Goal: Task Accomplishment & Management: Manage account settings

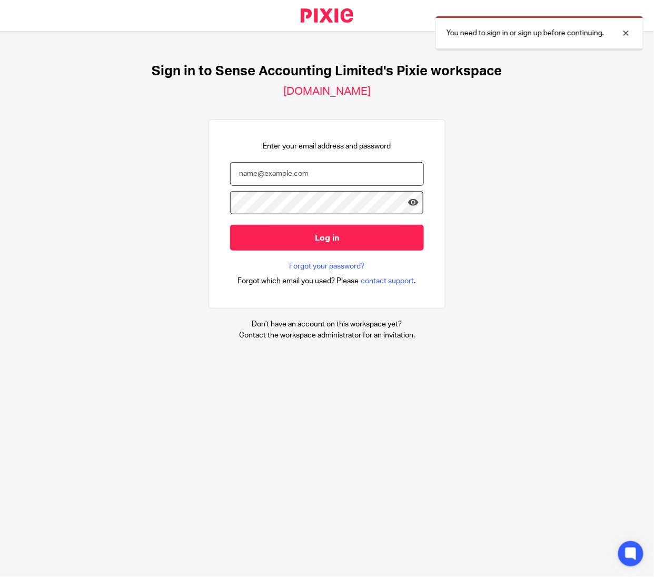
click at [335, 170] on input "email" at bounding box center [327, 174] width 194 height 24
type input "[PERSON_NAME][EMAIL_ADDRESS][DOMAIN_NAME]"
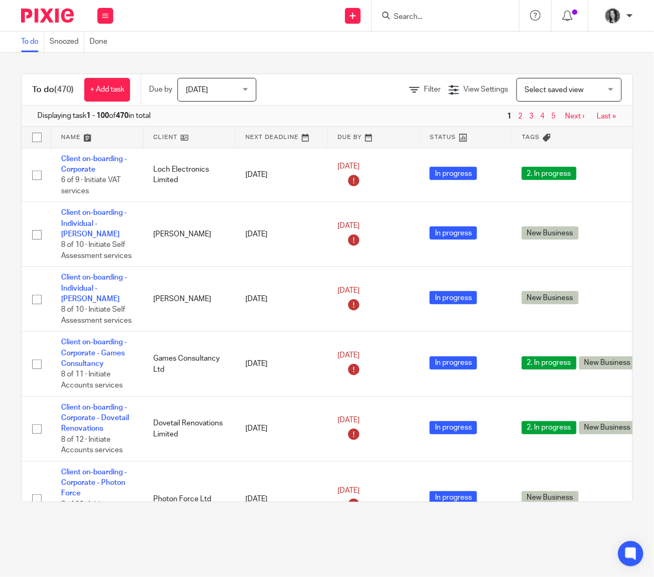
click at [425, 15] on input "Search" at bounding box center [440, 17] width 95 height 9
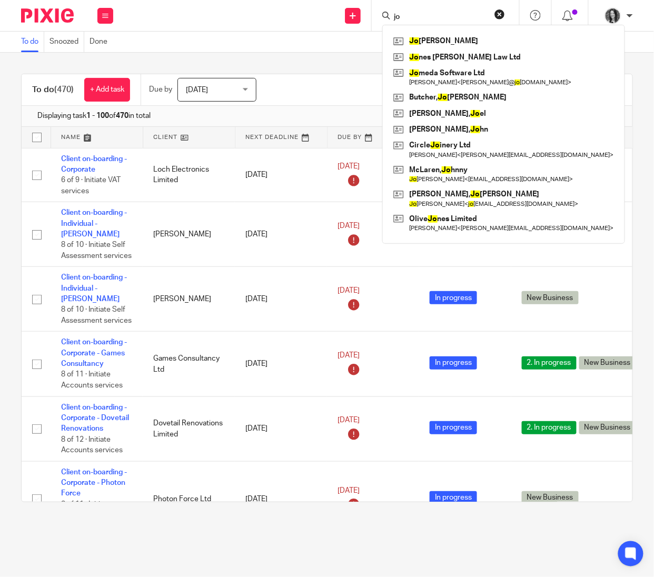
type input "j"
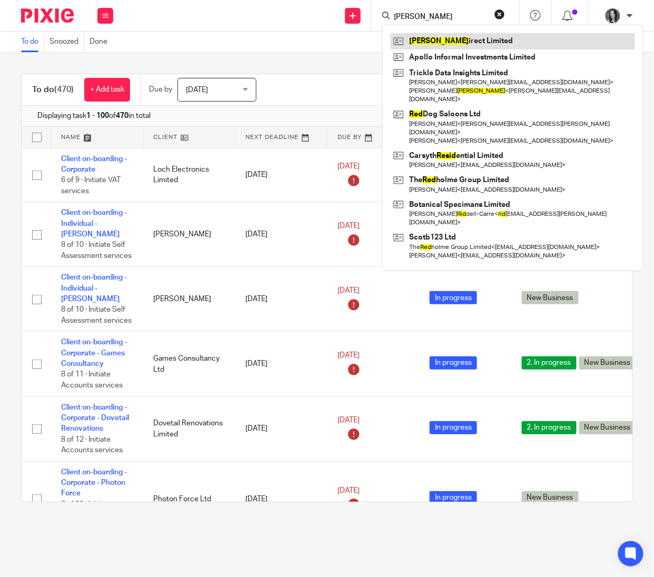
type input "reid"
click at [466, 36] on link at bounding box center [512, 41] width 244 height 16
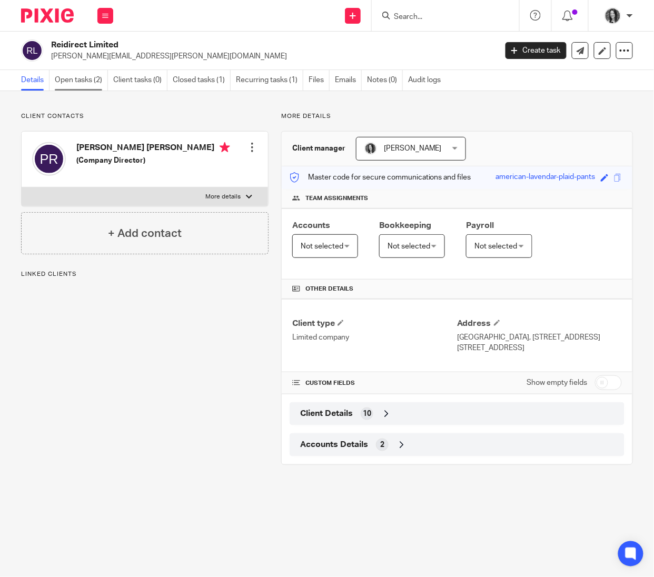
click at [87, 84] on link "Open tasks (2)" at bounding box center [81, 80] width 53 height 21
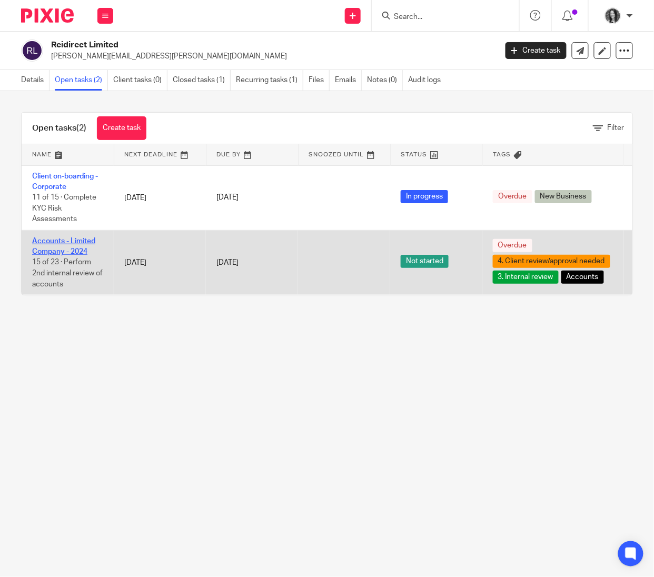
click at [55, 255] on link "Accounts - Limited Company - 2024" at bounding box center [63, 246] width 63 height 18
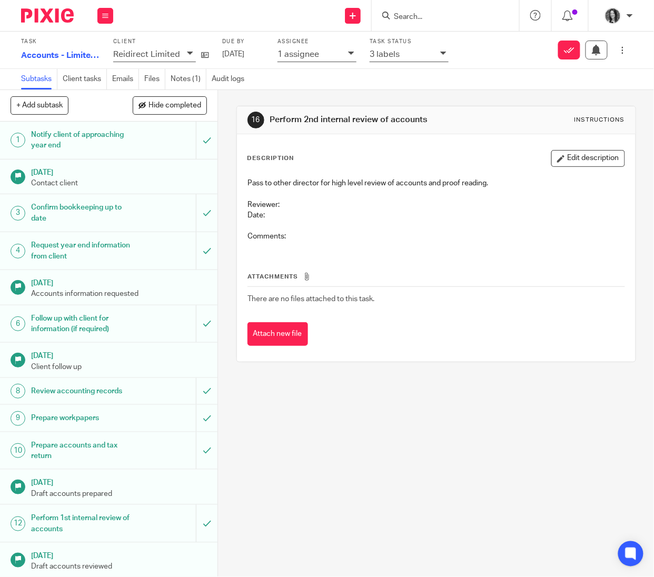
click at [325, 53] on div "1 assignee" at bounding box center [309, 54] width 65 height 12
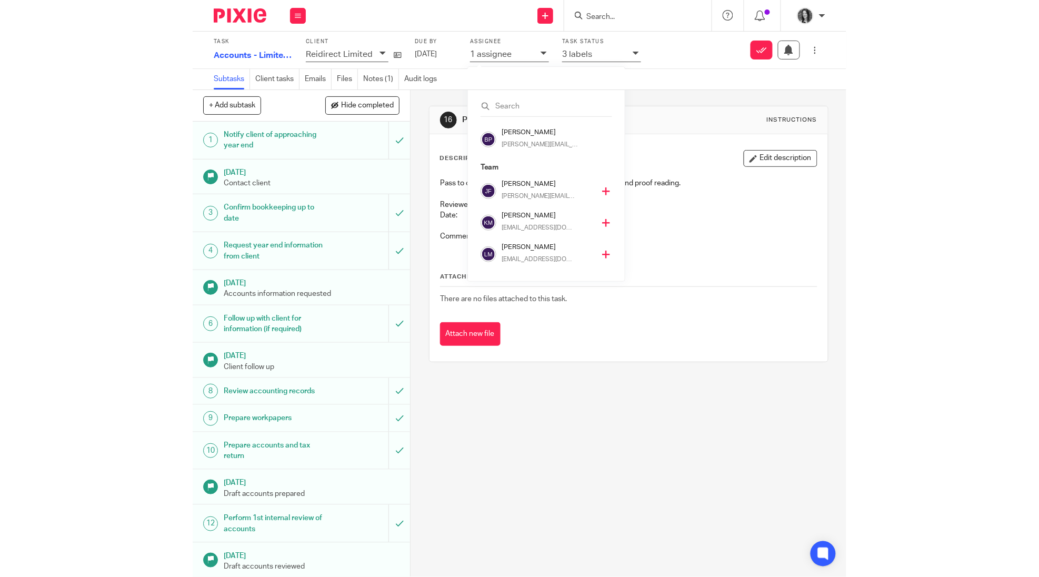
scroll to position [221, 0]
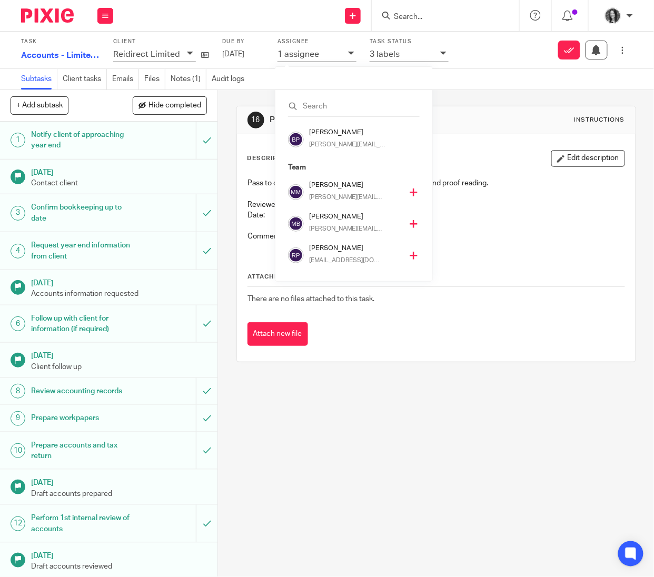
click at [316, 249] on h4 "[PERSON_NAME]" at bounding box center [355, 248] width 93 height 10
click at [640, 555] on div at bounding box center [631, 554] width 28 height 28
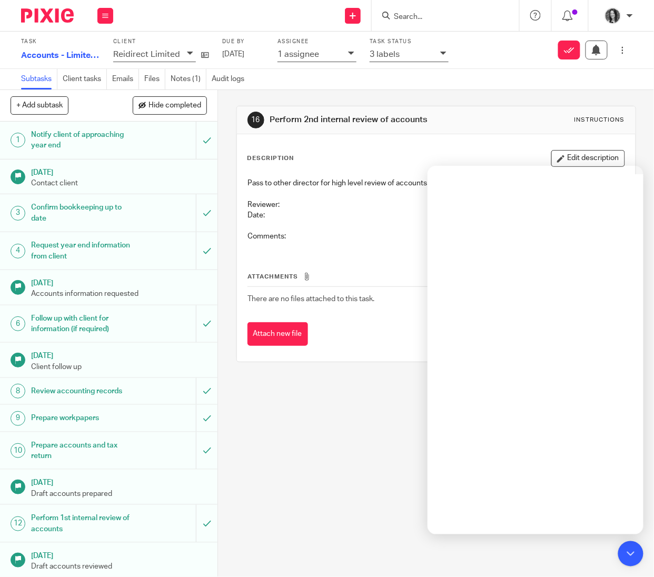
click at [416, 15] on input "Search" at bounding box center [440, 17] width 95 height 9
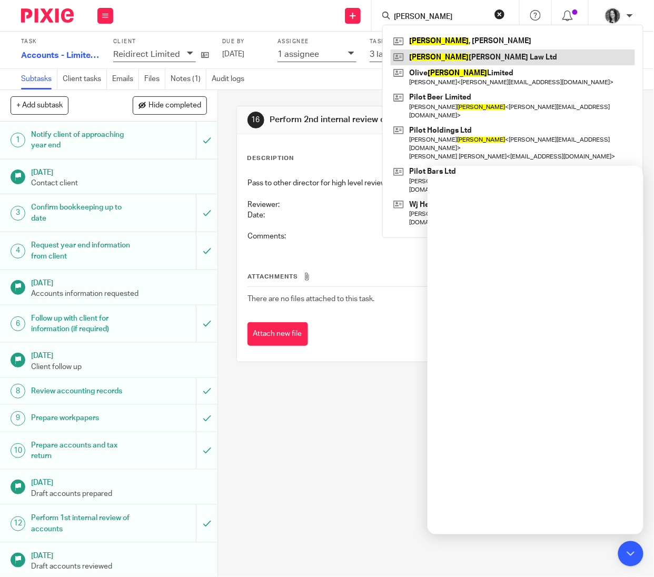
type input "jones"
click at [441, 58] on link at bounding box center [512, 57] width 244 height 16
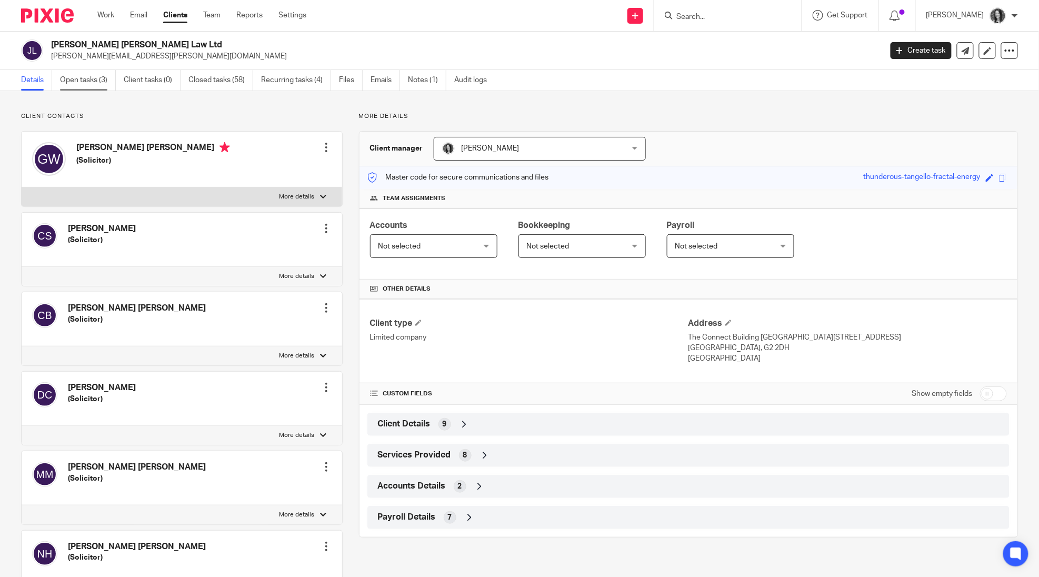
click at [88, 85] on link "Open tasks (3)" at bounding box center [88, 80] width 56 height 21
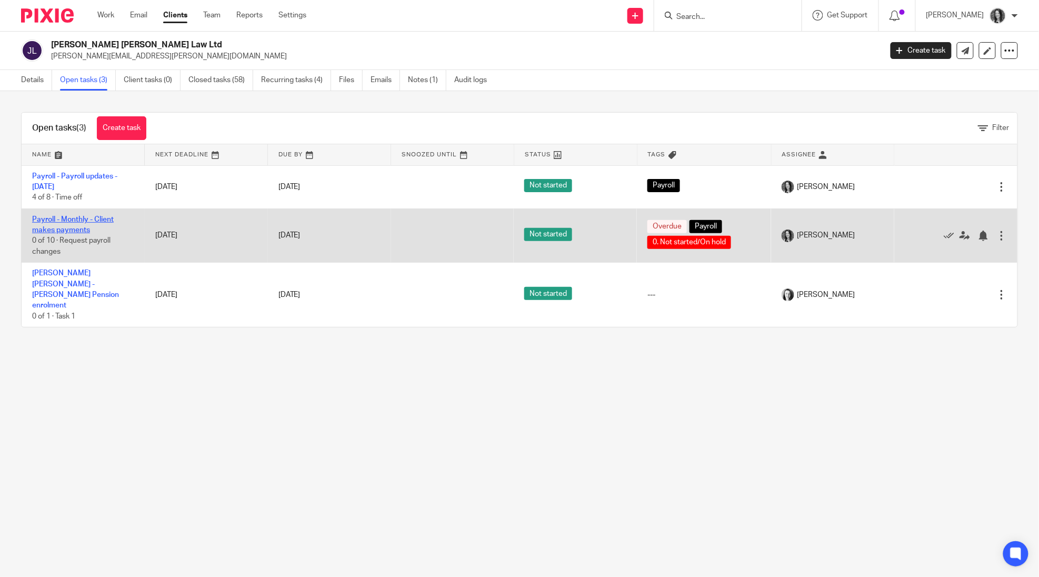
click at [82, 227] on link "Payroll - Monthly - Client makes payments" at bounding box center [73, 225] width 82 height 18
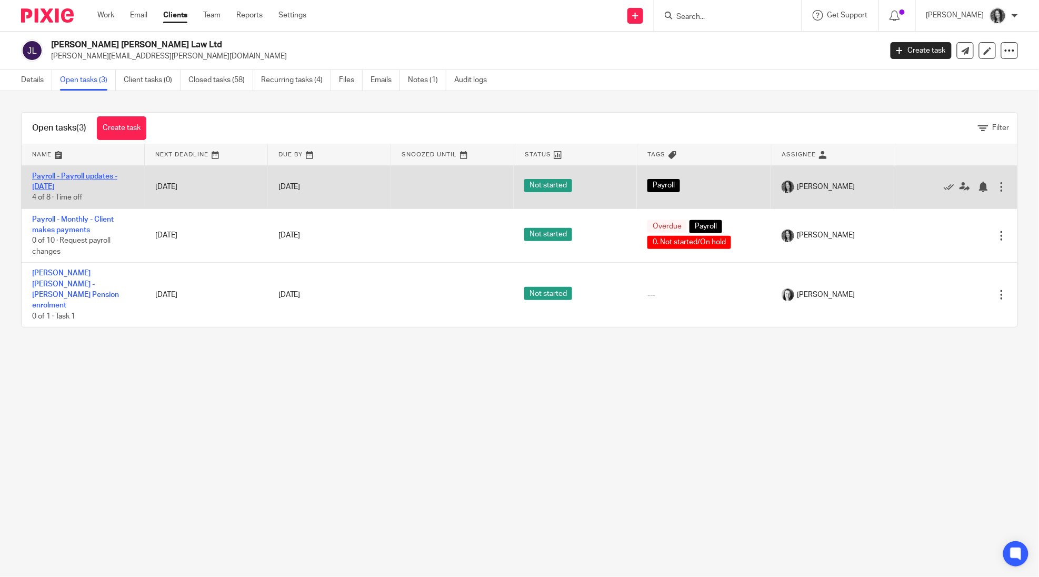
click at [62, 178] on link "Payroll - Payroll updates - [DATE]" at bounding box center [74, 182] width 85 height 18
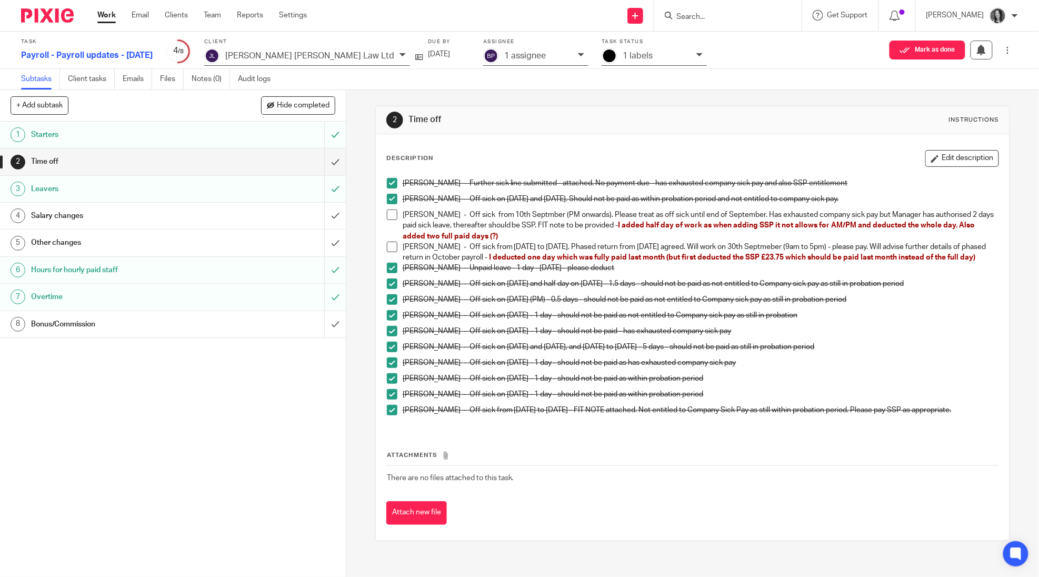
click at [517, 235] on p "Kiera Lambie - Off sick from 10th Septmber (PM onwards). Please treat as off si…" at bounding box center [701, 225] width 596 height 32
click at [106, 326] on h1 "Bonus/Commission" at bounding box center [125, 324] width 188 height 16
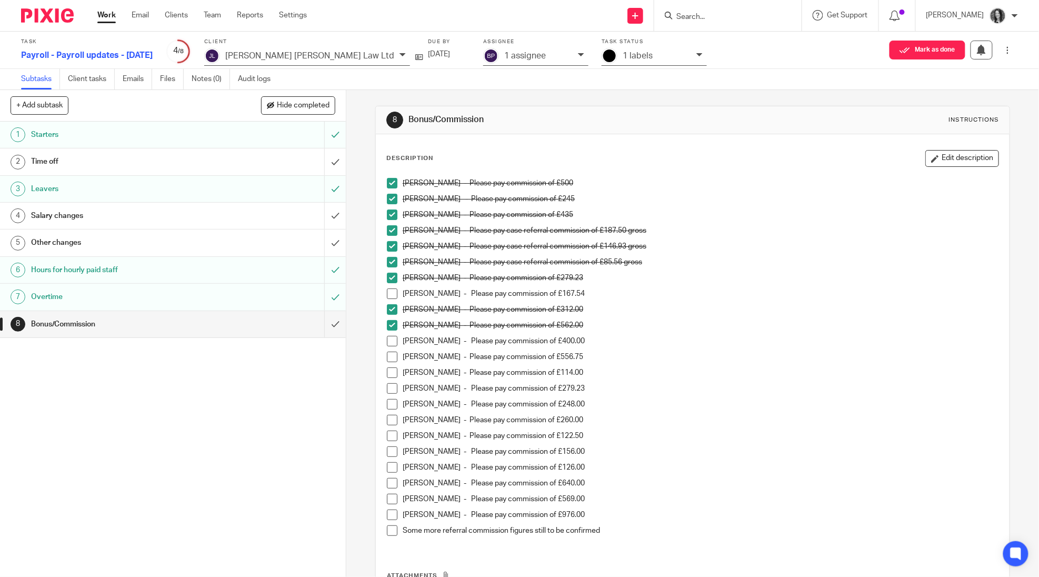
click at [942, 167] on div "Description Edit description Jan Telfer - Please pay commission of £500 Holly R…" at bounding box center [692, 349] width 612 height 399
click at [942, 163] on button "Edit description" at bounding box center [962, 158] width 74 height 17
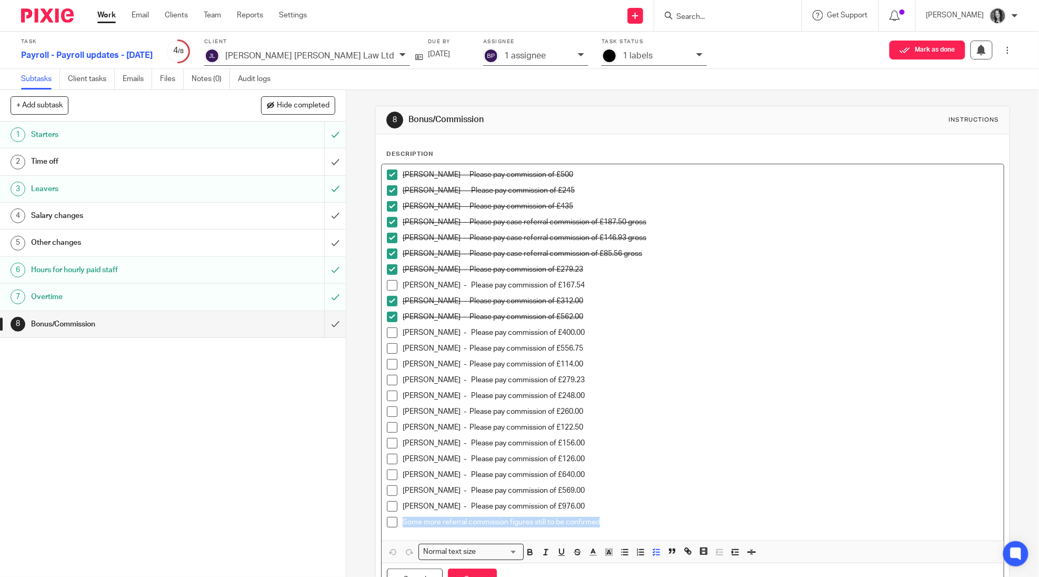
drag, startPoint x: 617, startPoint y: 526, endPoint x: 387, endPoint y: 525, distance: 230.5
click at [387, 525] on li "Some more referral commission figures still to be confirmed" at bounding box center [692, 525] width 611 height 16
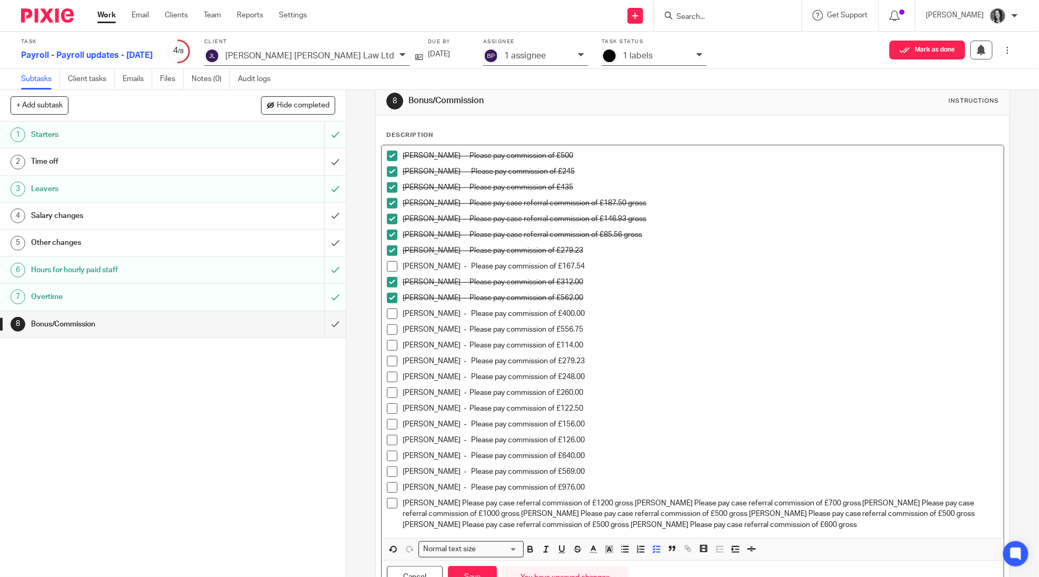
scroll to position [21, 0]
click at [631, 503] on p "Natalie Doherty Please pay case referral commission of £1200 gross Anna Campbel…" at bounding box center [701, 512] width 596 height 32
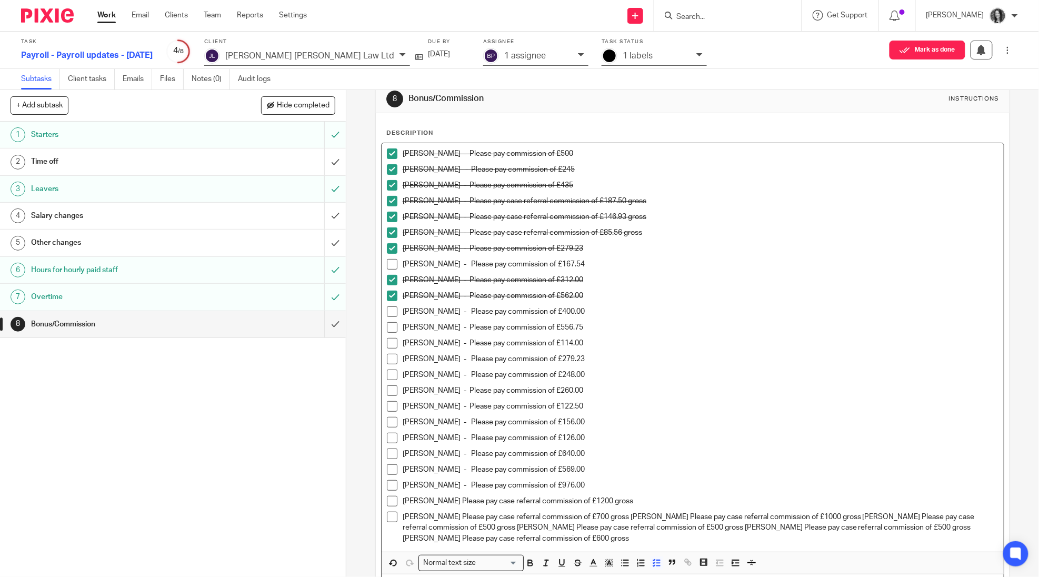
click at [625, 518] on p "Anna Campbell Please pay case referral commission of £700 gross Bailey Lyle Ple…" at bounding box center [701, 527] width 596 height 32
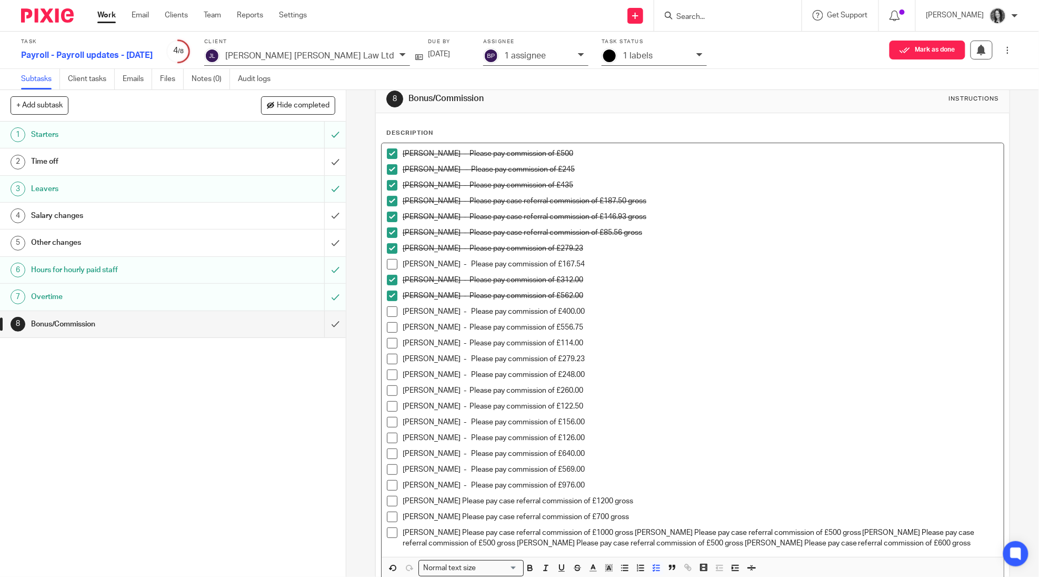
click at [613, 535] on p "Bailey Lyle Please pay case referral commission of £1000 gross Deborah Carmicha…" at bounding box center [701, 538] width 596 height 22
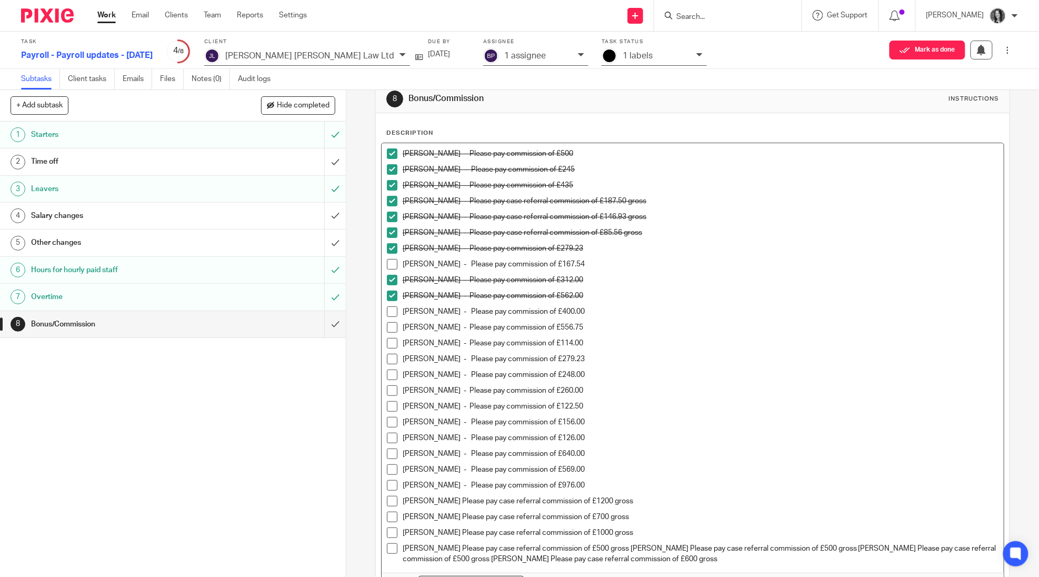
click at [644, 549] on p "Deborah Carmichael Please pay case referral commission of £500 gross Andrew McC…" at bounding box center [701, 554] width 596 height 22
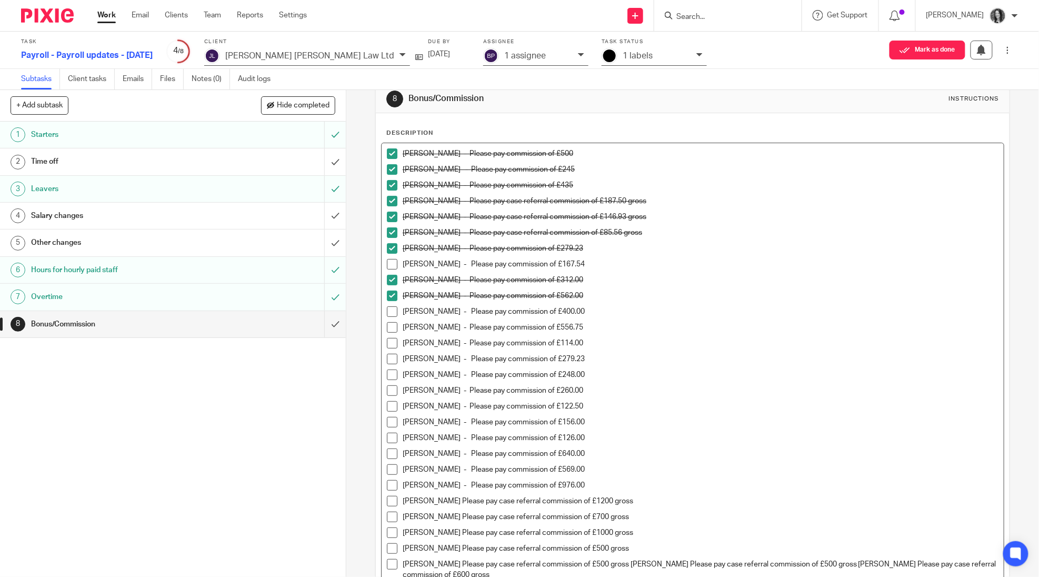
click at [632, 564] on p "Andrew McCrate Please pay case referral commission of £500 gross Faye Spellman …" at bounding box center [701, 570] width 596 height 22
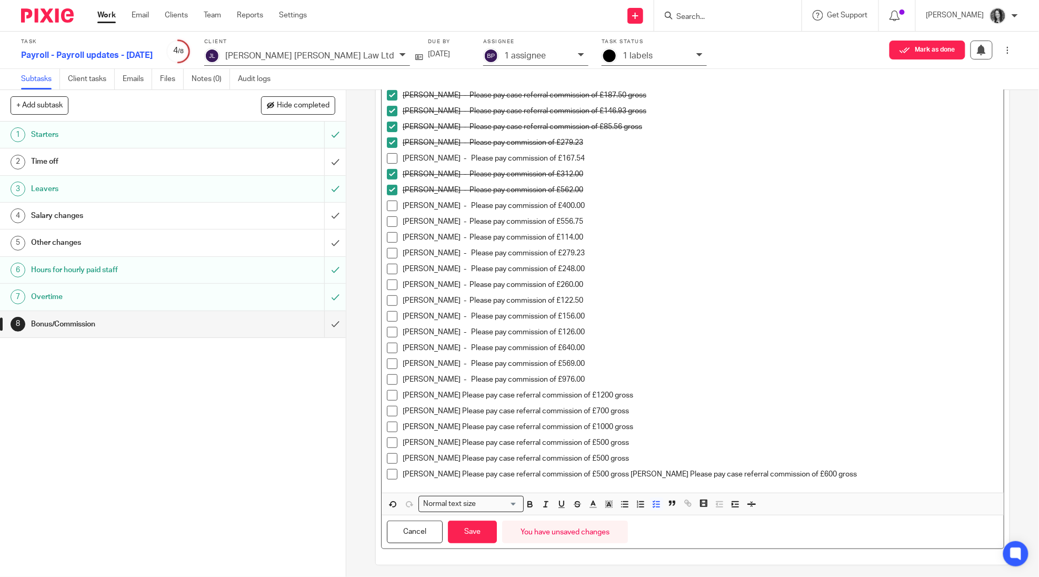
scroll to position [133, 0]
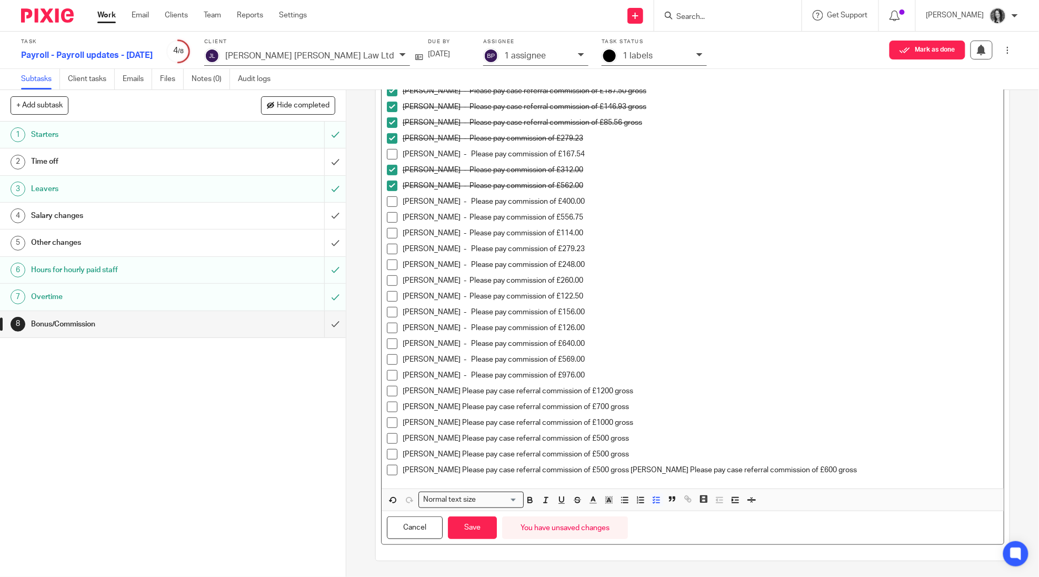
click at [623, 470] on p "Faye Spellman Please pay case referral commission of £500 gross Nicole Brodie P…" at bounding box center [701, 470] width 596 height 11
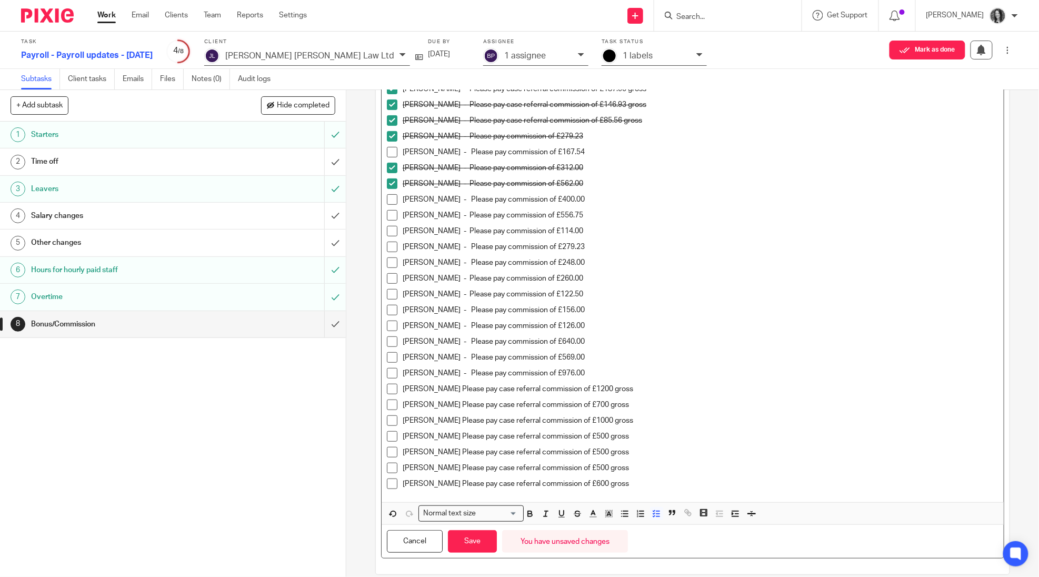
click at [448, 484] on p "Nicole Brodie Please pay case referral commission of £600 gross" at bounding box center [701, 483] width 596 height 11
click at [455, 467] on p "Faye Spellman Please pay case referral commission of £500 gross" at bounding box center [701, 468] width 596 height 11
click at [460, 452] on p "Andrew McCrate Please pay case referral commission of £500 gross" at bounding box center [701, 452] width 596 height 11
click at [473, 439] on p "Deborah Carmichael Please pay case referral commission of £500 gross" at bounding box center [701, 436] width 596 height 11
click at [438, 423] on p "Bailey Lyle Please pay case referral commission of £1000 gross" at bounding box center [701, 420] width 596 height 11
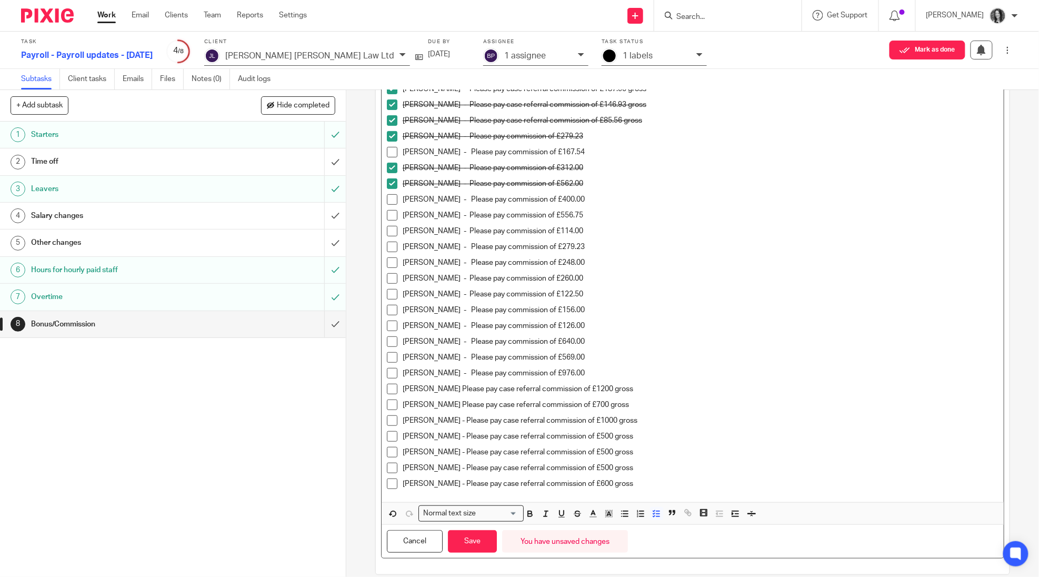
click at [456, 405] on p "Anna Campbell Please pay case referral commission of £700 gross" at bounding box center [701, 404] width 596 height 11
click at [455, 389] on p "Natalie Doherty Please pay case referral commission of £1200 gross" at bounding box center [701, 389] width 596 height 11
click at [482, 539] on button "Save" at bounding box center [472, 541] width 49 height 23
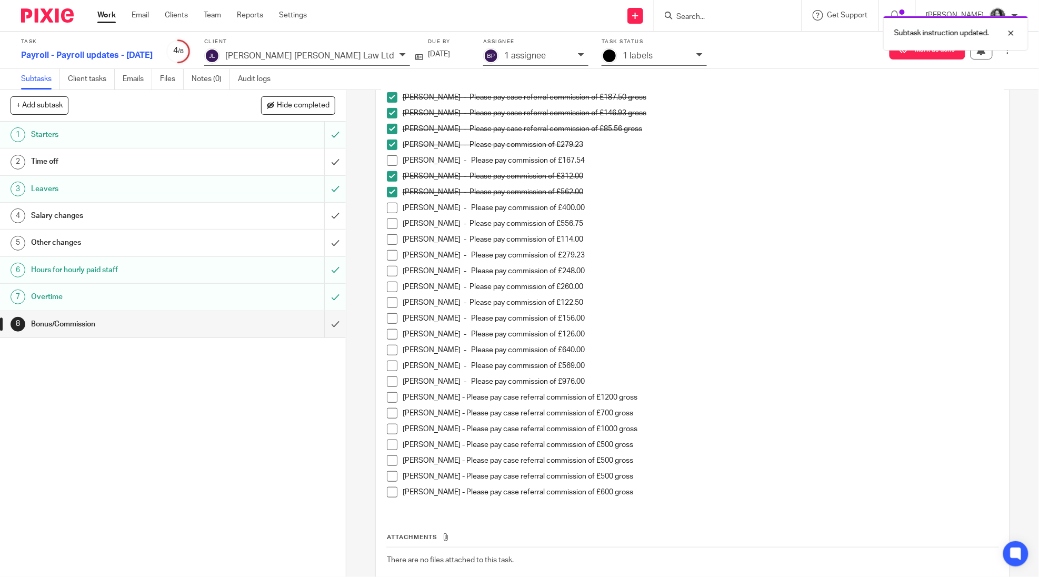
scroll to position [142, 0]
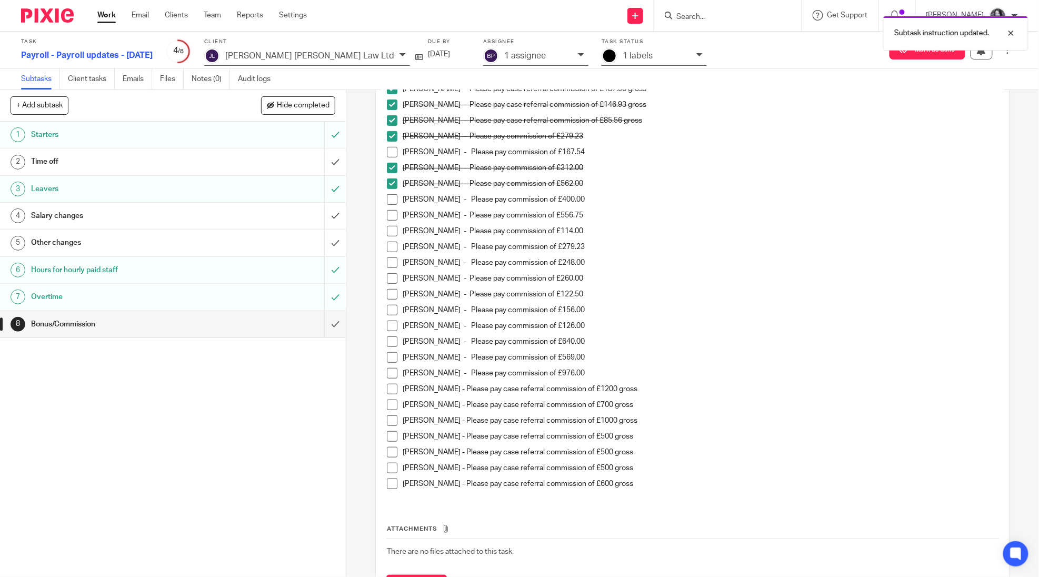
click at [101, 169] on h1 "Time off" at bounding box center [125, 162] width 188 height 16
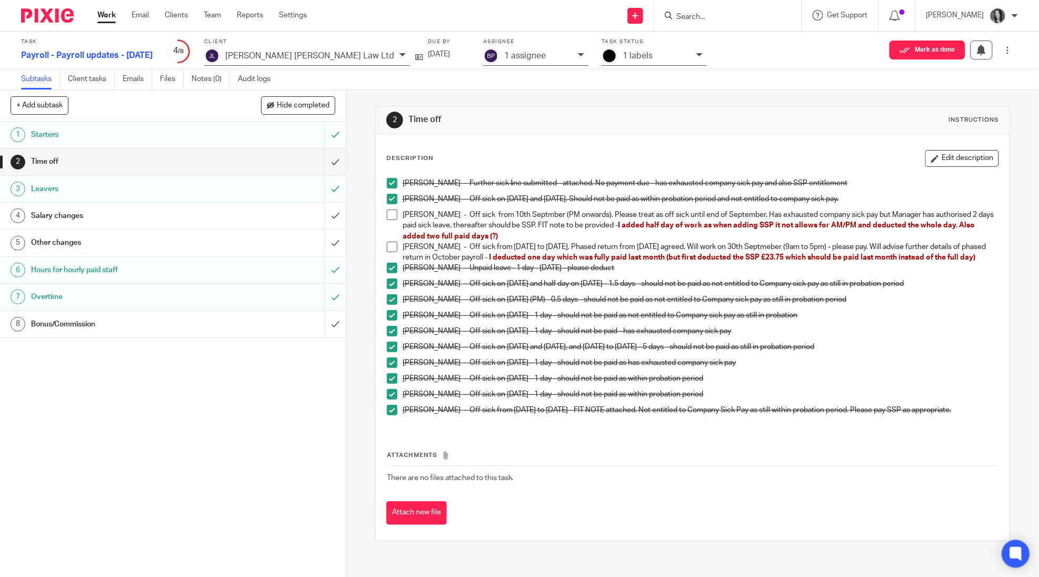
click at [1010, 554] on icon at bounding box center [1016, 554] width 12 height 14
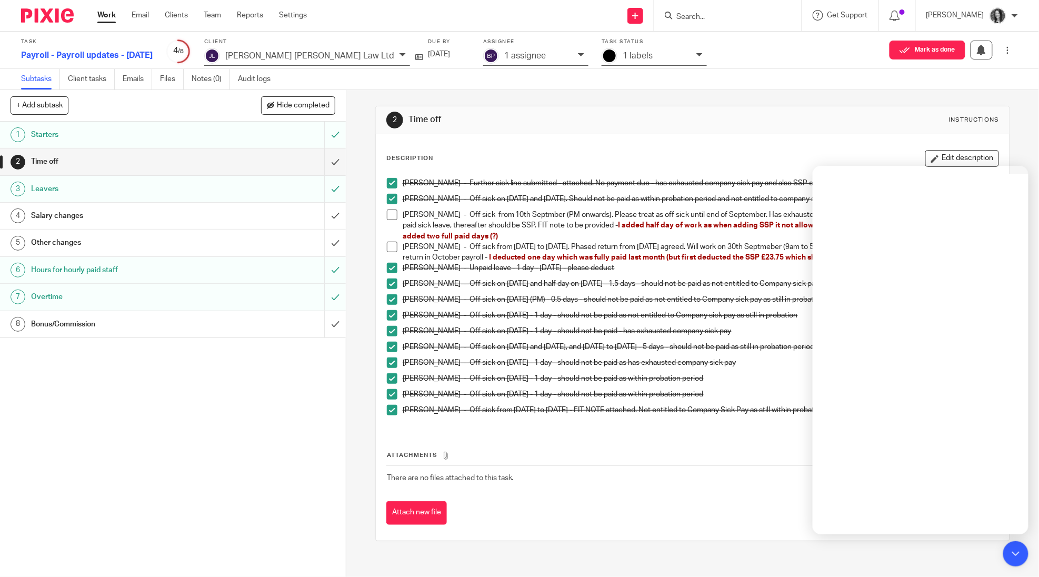
click at [511, 263] on p "[PERSON_NAME] - Off sick from [DATE] to [DATE]. Phased return from [DATE] agree…" at bounding box center [701, 253] width 596 height 22
click at [959, 153] on button "Edit description" at bounding box center [962, 158] width 74 height 17
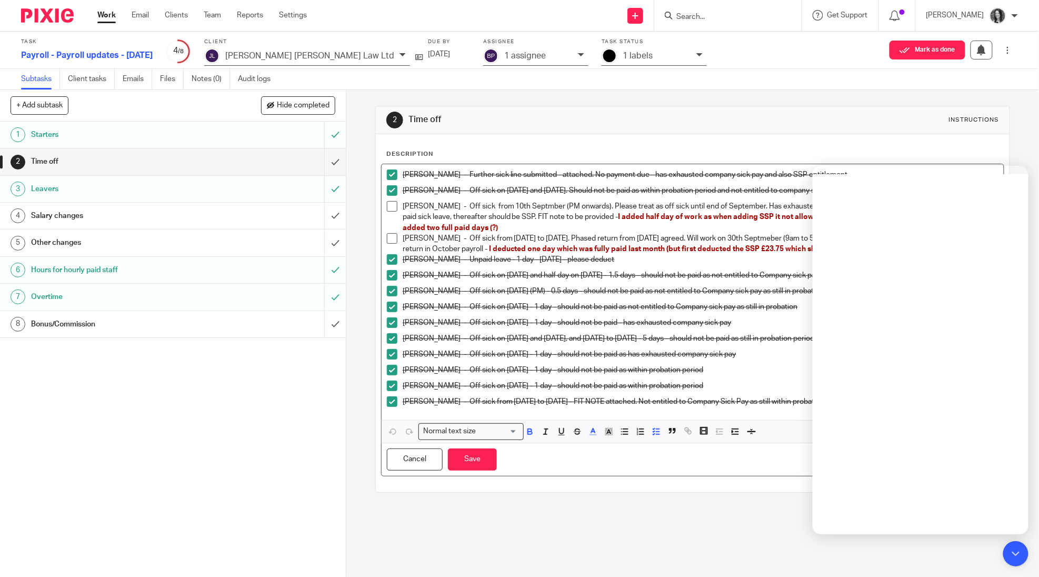
click at [507, 228] on p "[PERSON_NAME] - Off sick from 10th Septmber (PM onwards). Please treat as off s…" at bounding box center [701, 217] width 596 height 32
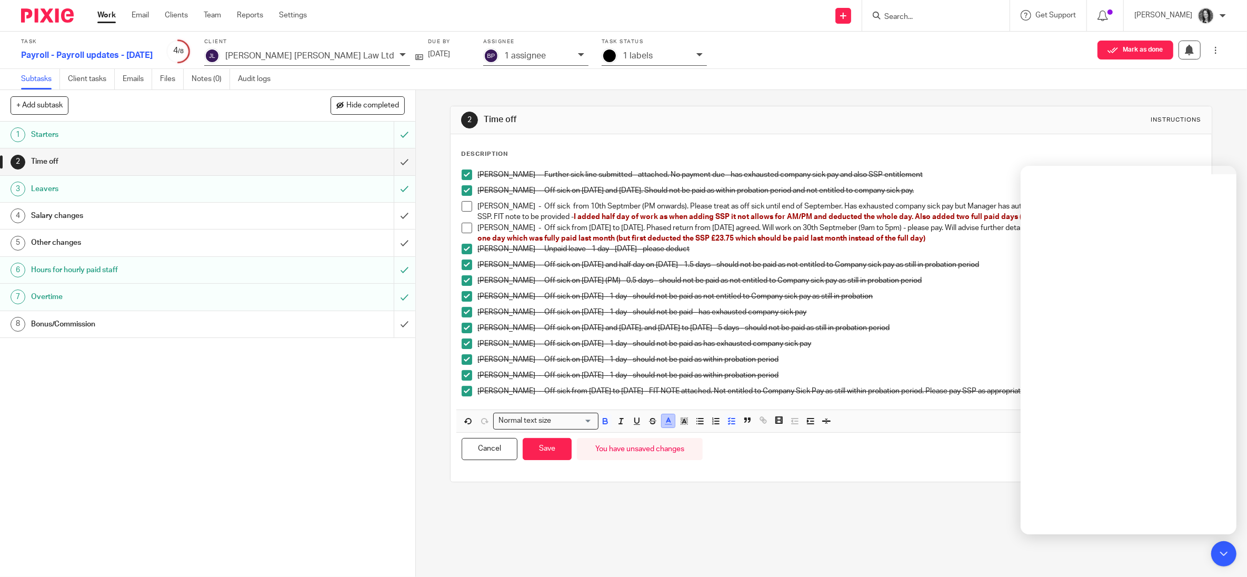
click at [669, 424] on line "button" at bounding box center [668, 424] width 6 height 0
click at [746, 447] on li "color:#7B64FF" at bounding box center [745, 445] width 8 height 8
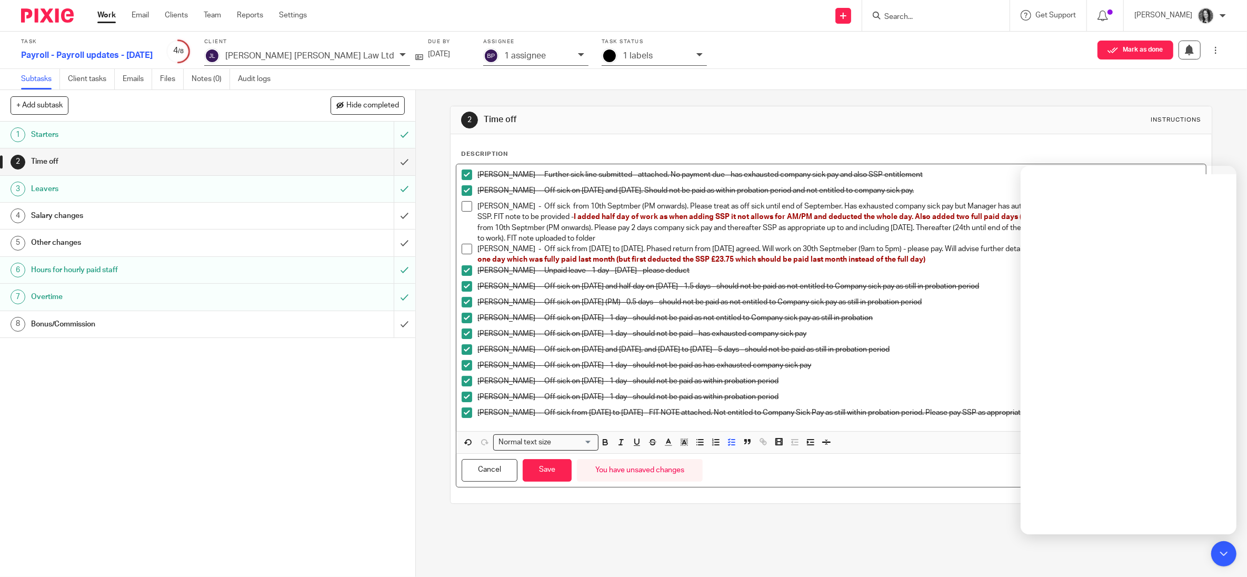
click at [999, 183] on div "[PERSON_NAME] - Further sick line submitted - attached. No payment due - has ex…" at bounding box center [838, 177] width 723 height 16
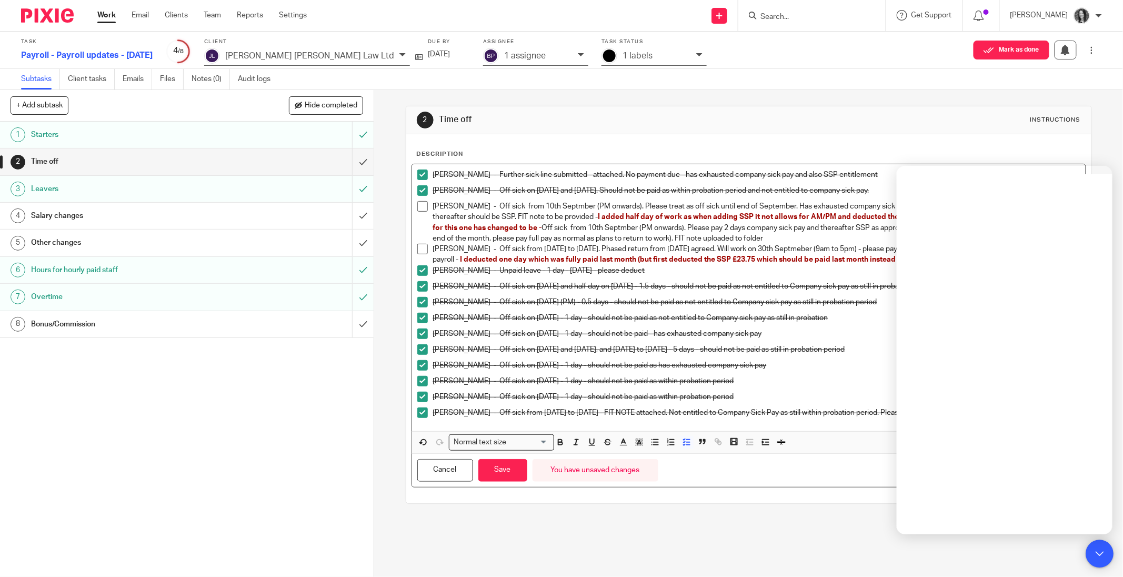
click at [1038, 551] on icon at bounding box center [1100, 553] width 8 height 8
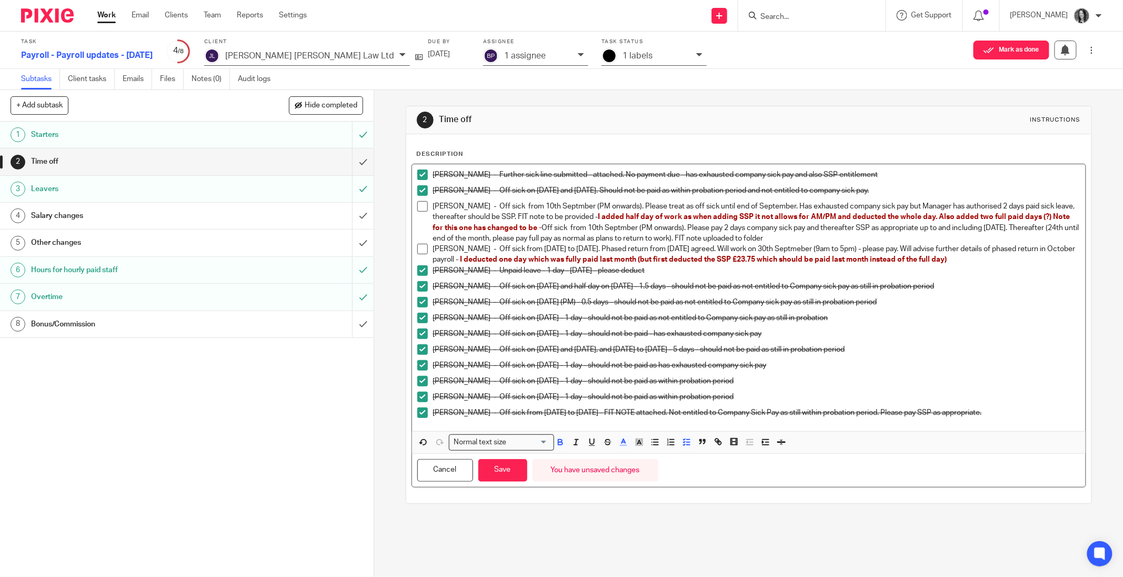
drag, startPoint x: 1053, startPoint y: 219, endPoint x: 1069, endPoint y: 239, distance: 25.9
click at [1038, 239] on p "[PERSON_NAME] - Off sick from 10th Septmber (PM onwards). Please treat as off s…" at bounding box center [756, 222] width 647 height 43
click at [626, 443] on icon "button" at bounding box center [623, 441] width 9 height 9
click at [712, 467] on li "color:#FA28FF" at bounding box center [711, 467] width 8 height 8
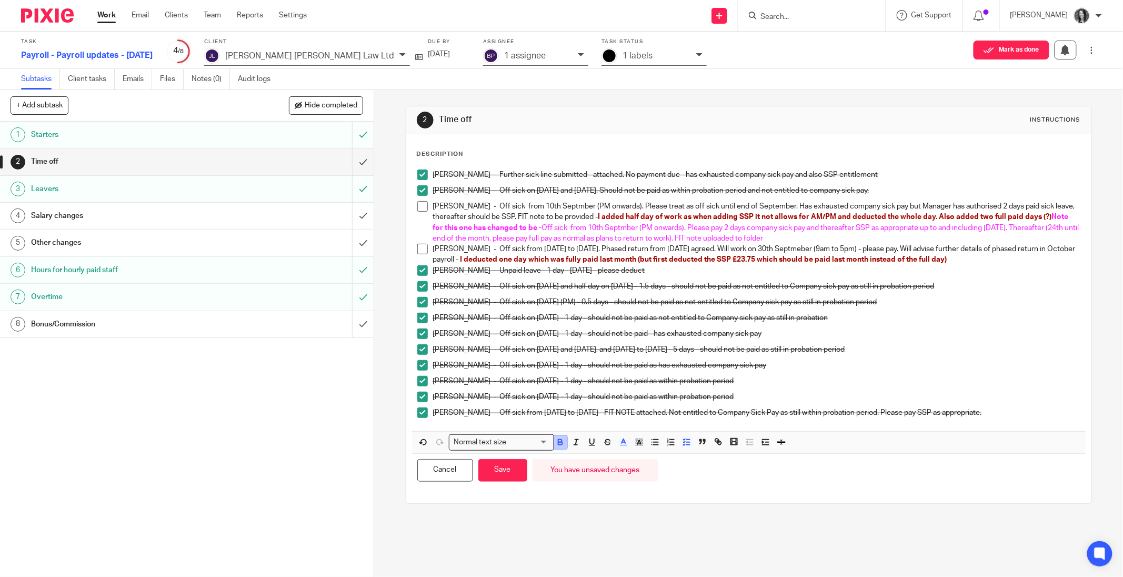
click at [565, 445] on icon "button" at bounding box center [560, 441] width 9 height 9
click at [564, 445] on icon "button" at bounding box center [560, 441] width 9 height 9
click at [859, 344] on p "Hollie Burke - Off sick on 13th and 14th August, and 5th to 9th September - 5 d…" at bounding box center [756, 349] width 647 height 11
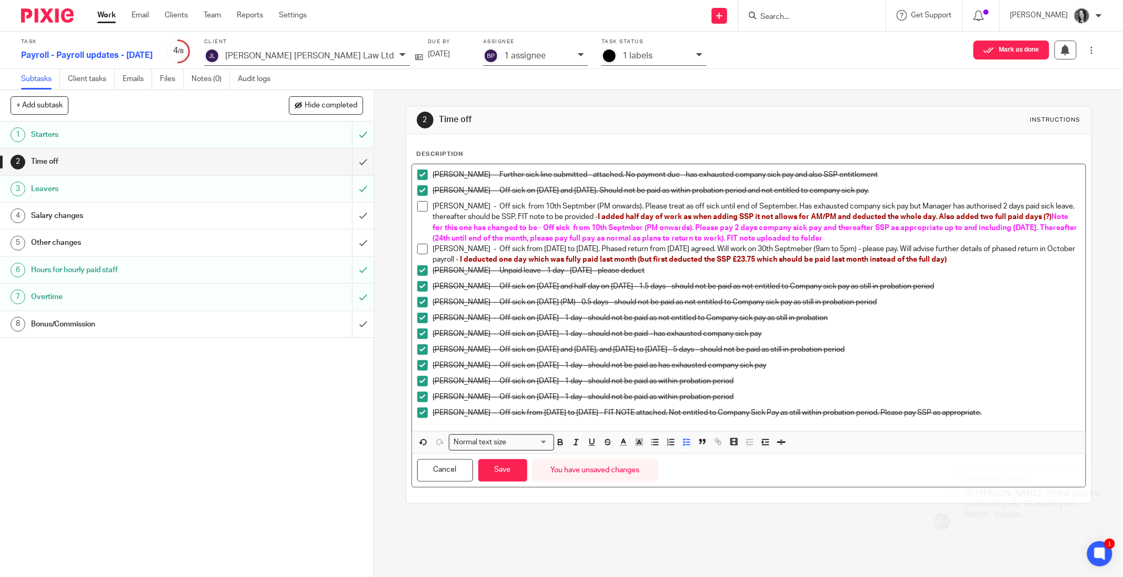
click at [199, 214] on h1 "Salary changes" at bounding box center [134, 216] width 207 height 16
click at [502, 481] on button "Save" at bounding box center [502, 470] width 49 height 23
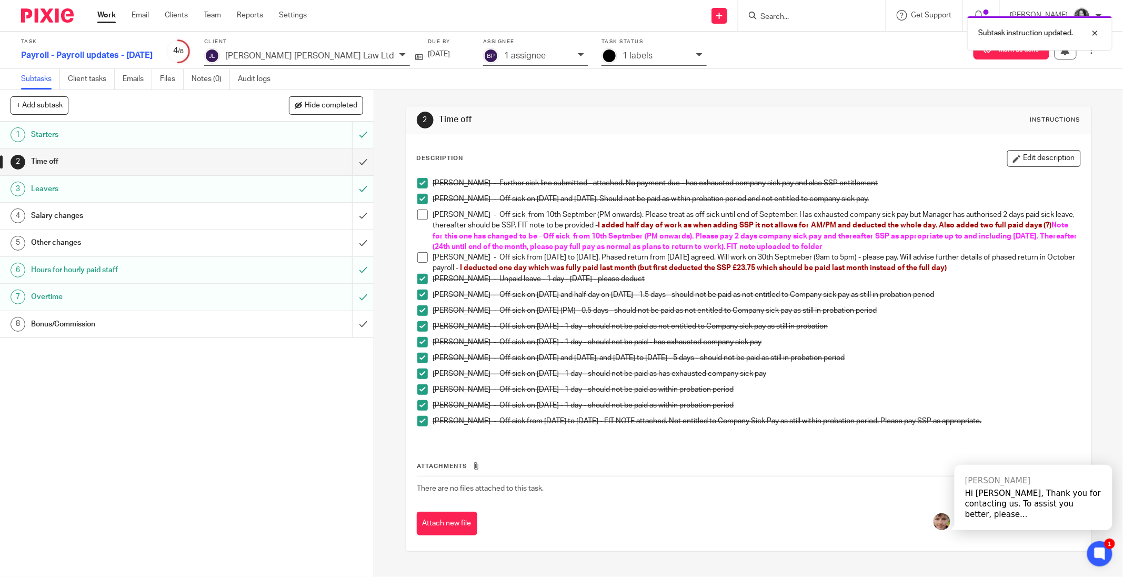
click at [109, 214] on h1 "Salary changes" at bounding box center [134, 216] width 207 height 16
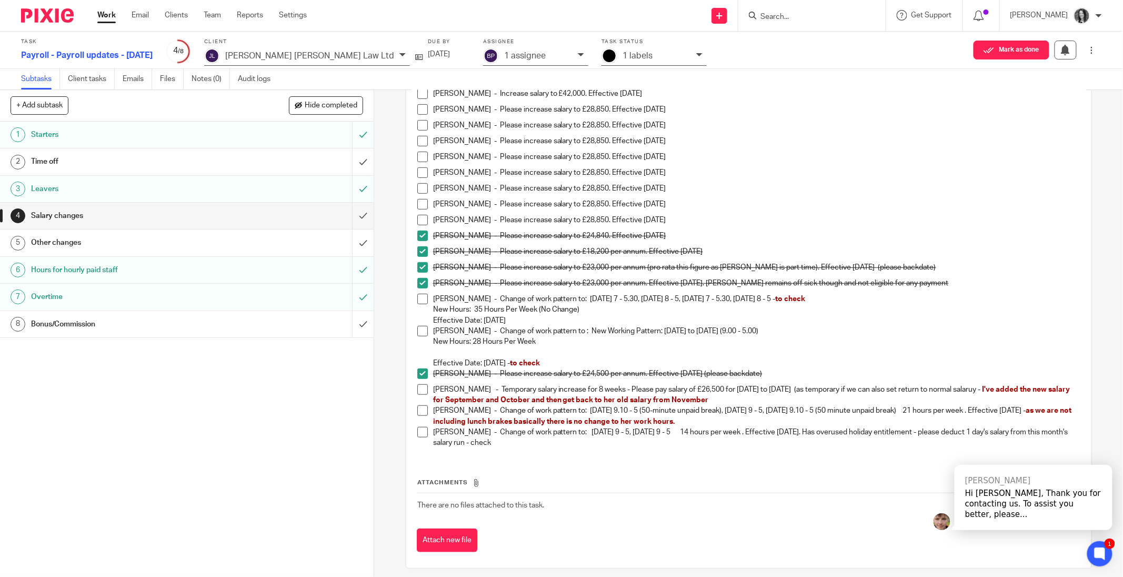
scroll to position [208, 0]
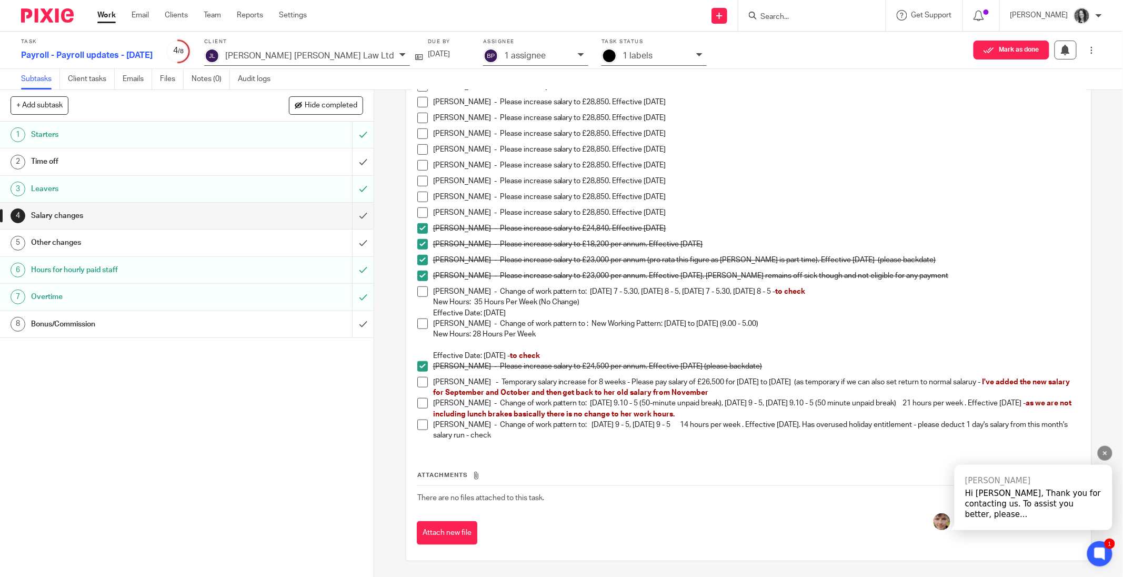
click at [1045, 501] on div "Hi [PERSON_NAME], Thank you for contacting us. To assist you better, please..." at bounding box center [1033, 504] width 137 height 32
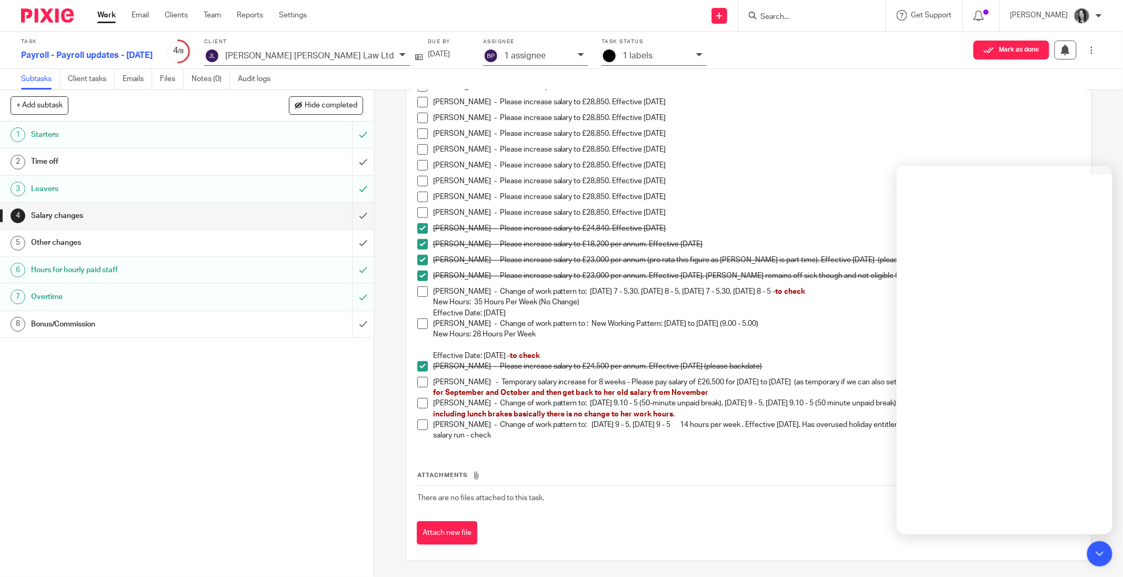
click at [504, 57] on p "1 assignee" at bounding box center [525, 55] width 42 height 9
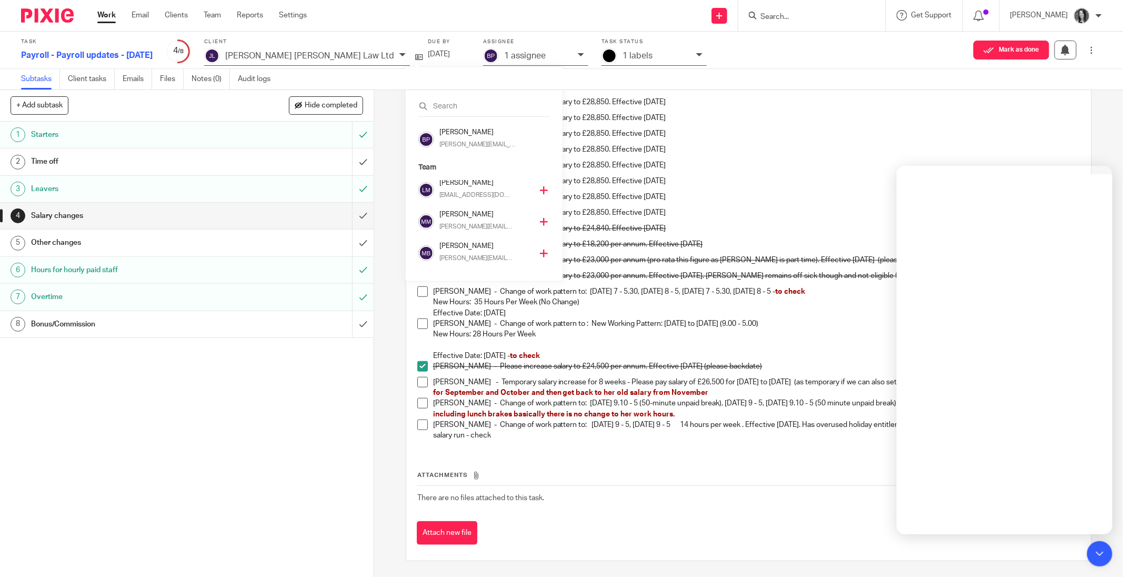
scroll to position [193, 0]
click at [463, 246] on h4 "[PERSON_NAME]" at bounding box center [485, 245] width 93 height 10
